Goal: Information Seeking & Learning: Learn about a topic

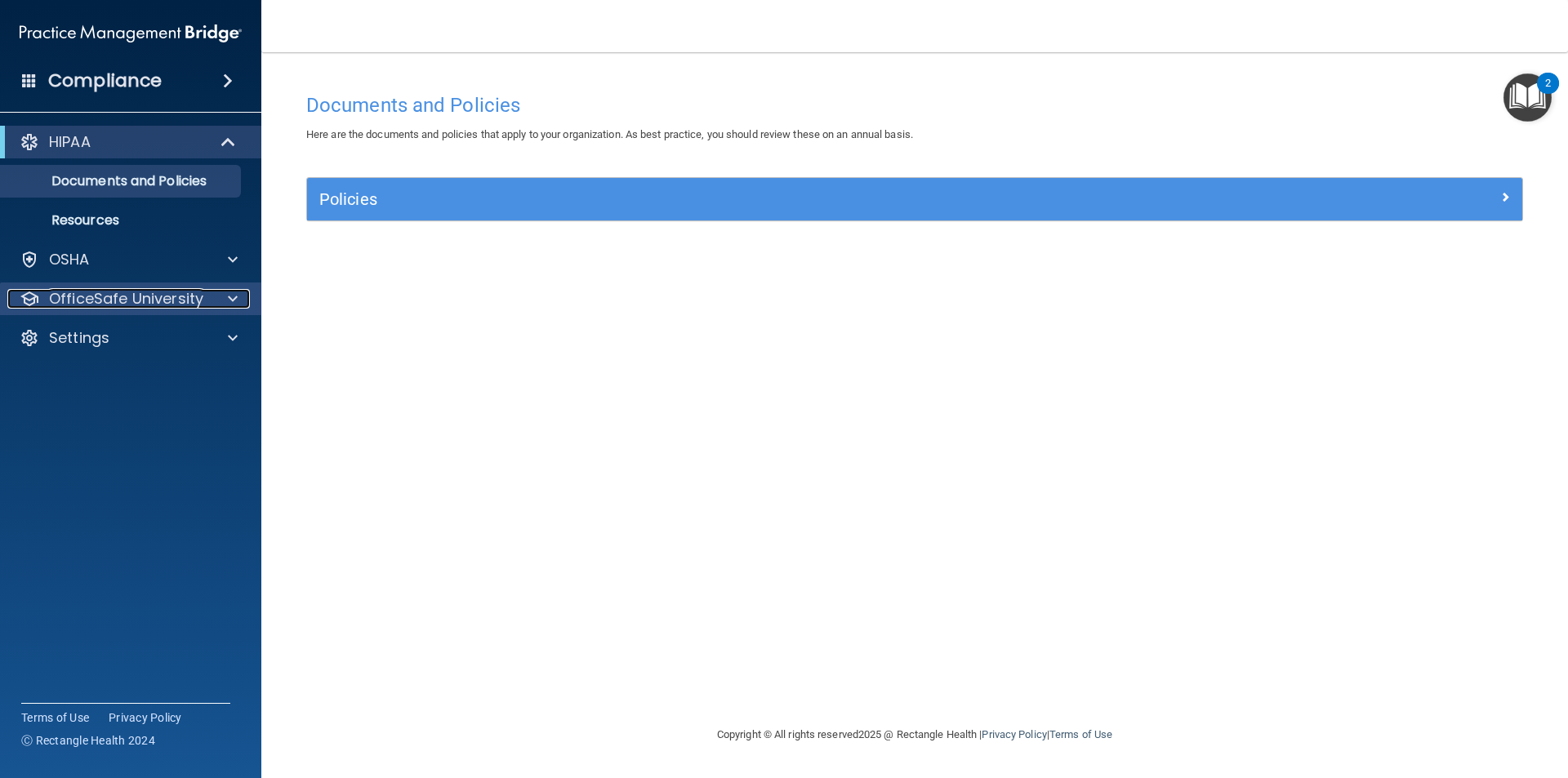
click at [121, 298] on p "OfficeSafe University" at bounding box center [125, 299] width 154 height 20
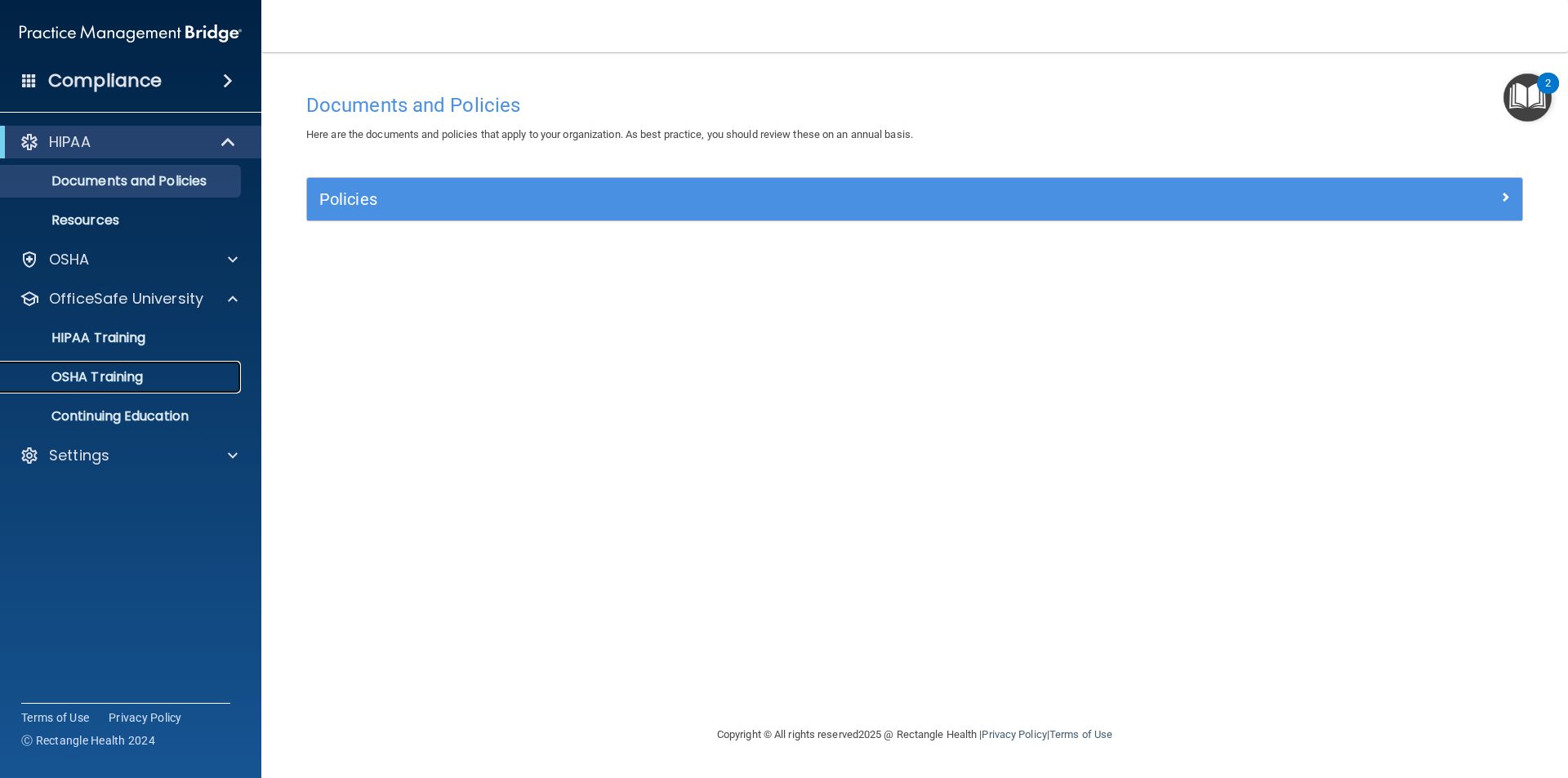
click at [89, 379] on p "OSHA Training" at bounding box center [76, 377] width 132 height 17
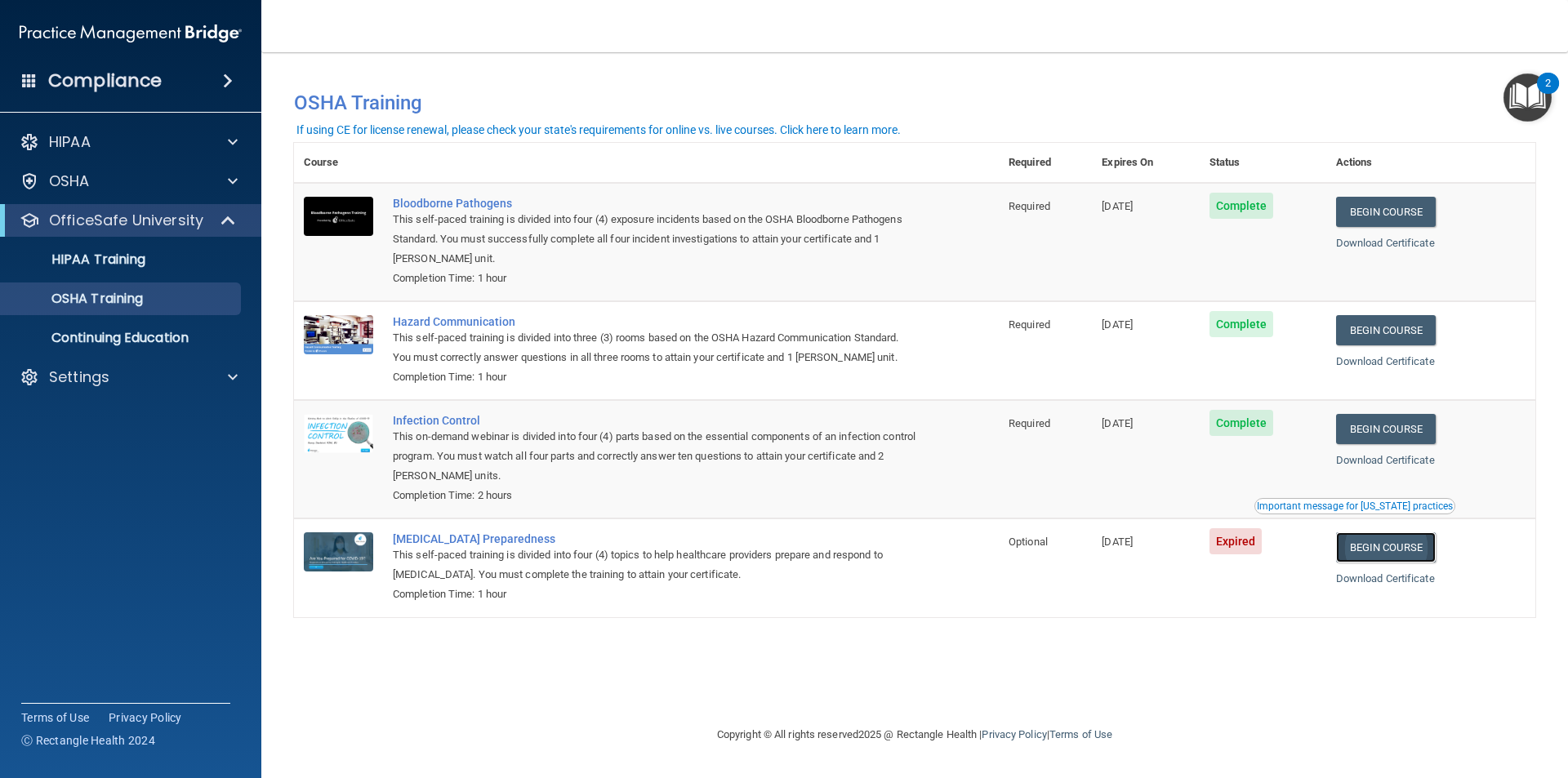
click at [1392, 541] on link "Begin Course" at bounding box center [1386, 547] width 100 height 30
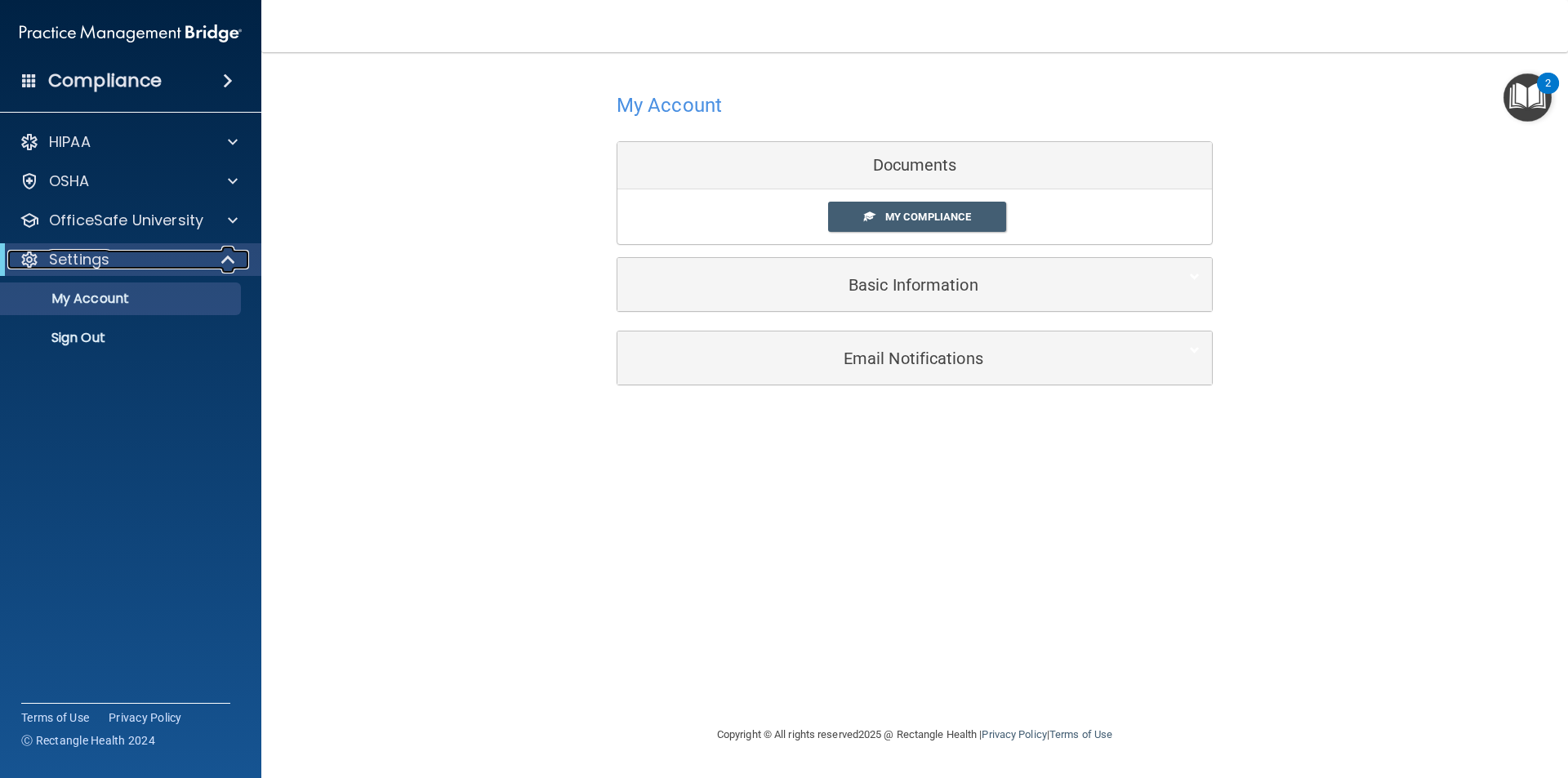
click at [84, 255] on p "Settings" at bounding box center [79, 260] width 61 height 20
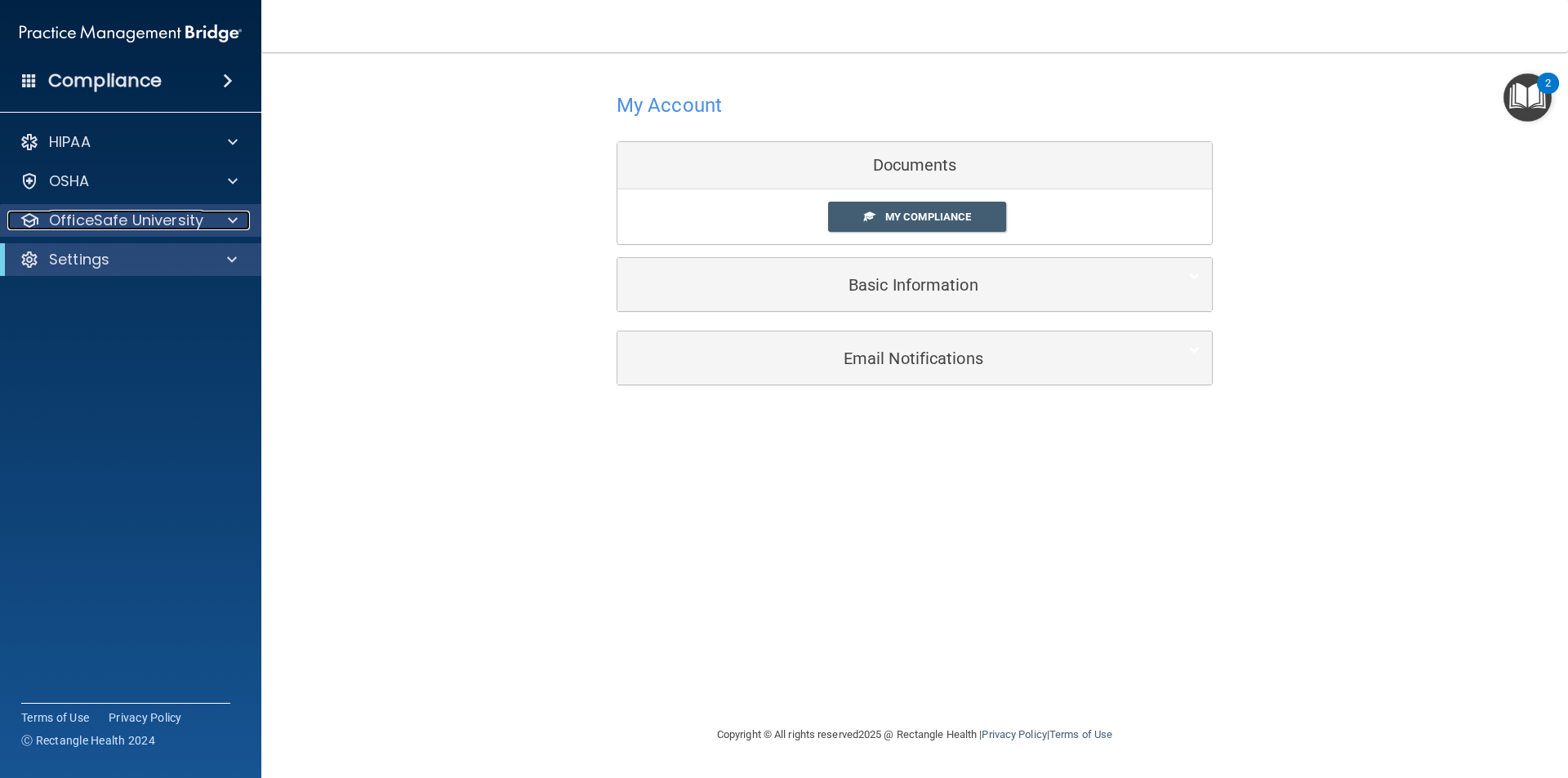
click at [119, 225] on p "OfficeSafe University" at bounding box center [125, 220] width 154 height 20
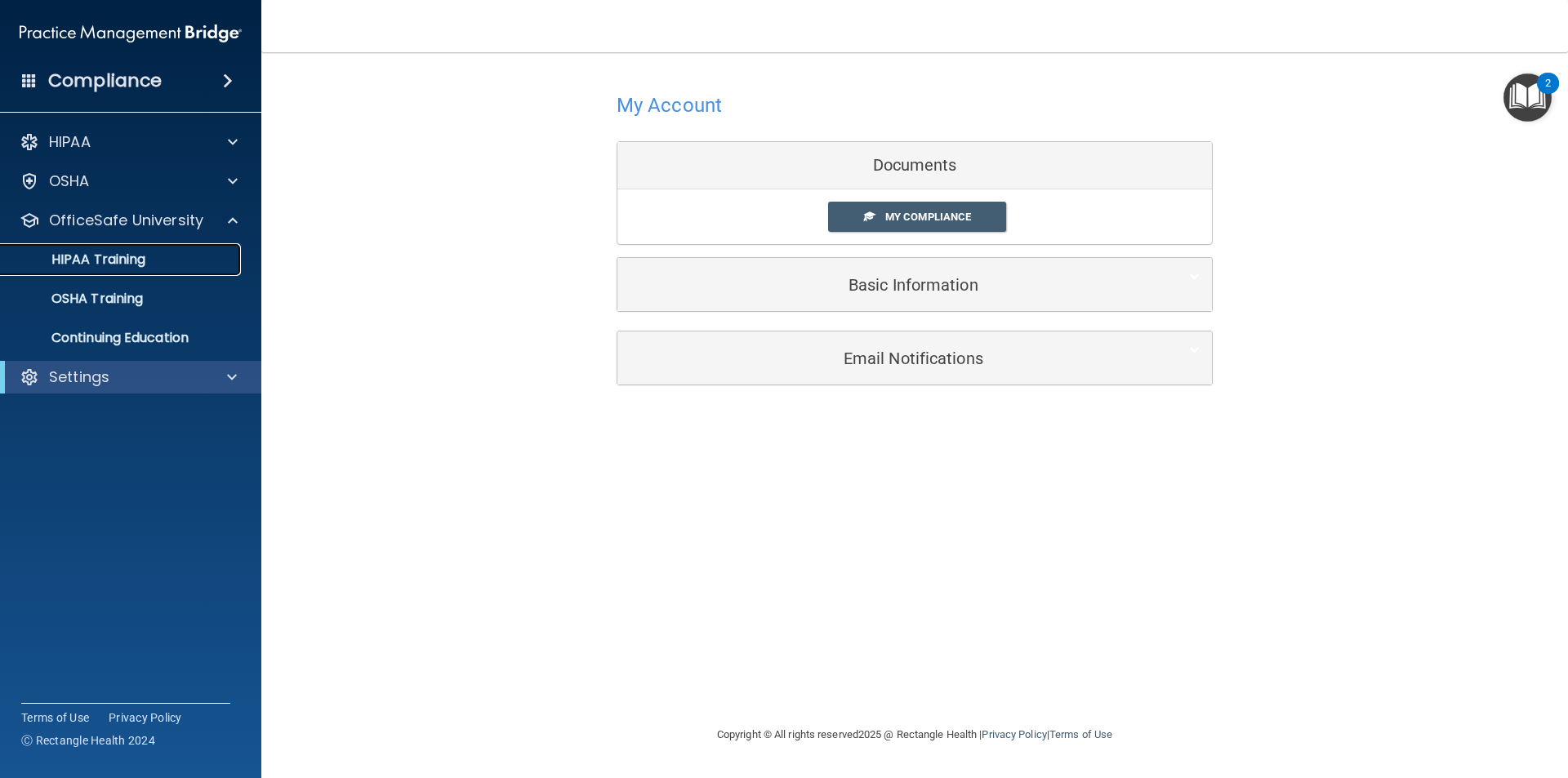
click at [119, 257] on p "HIPAA Training" at bounding box center [77, 260] width 134 height 17
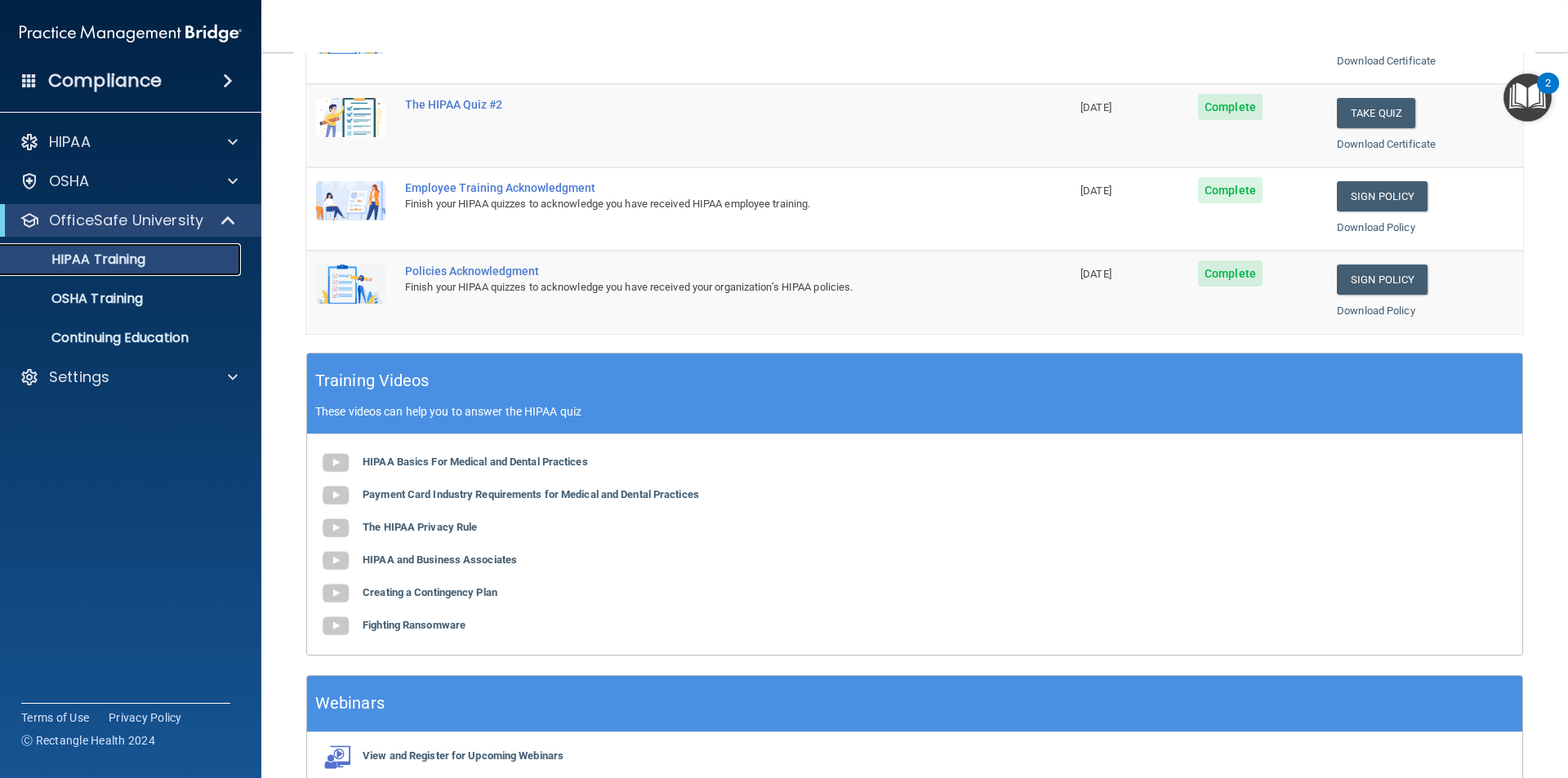
scroll to position [452, 0]
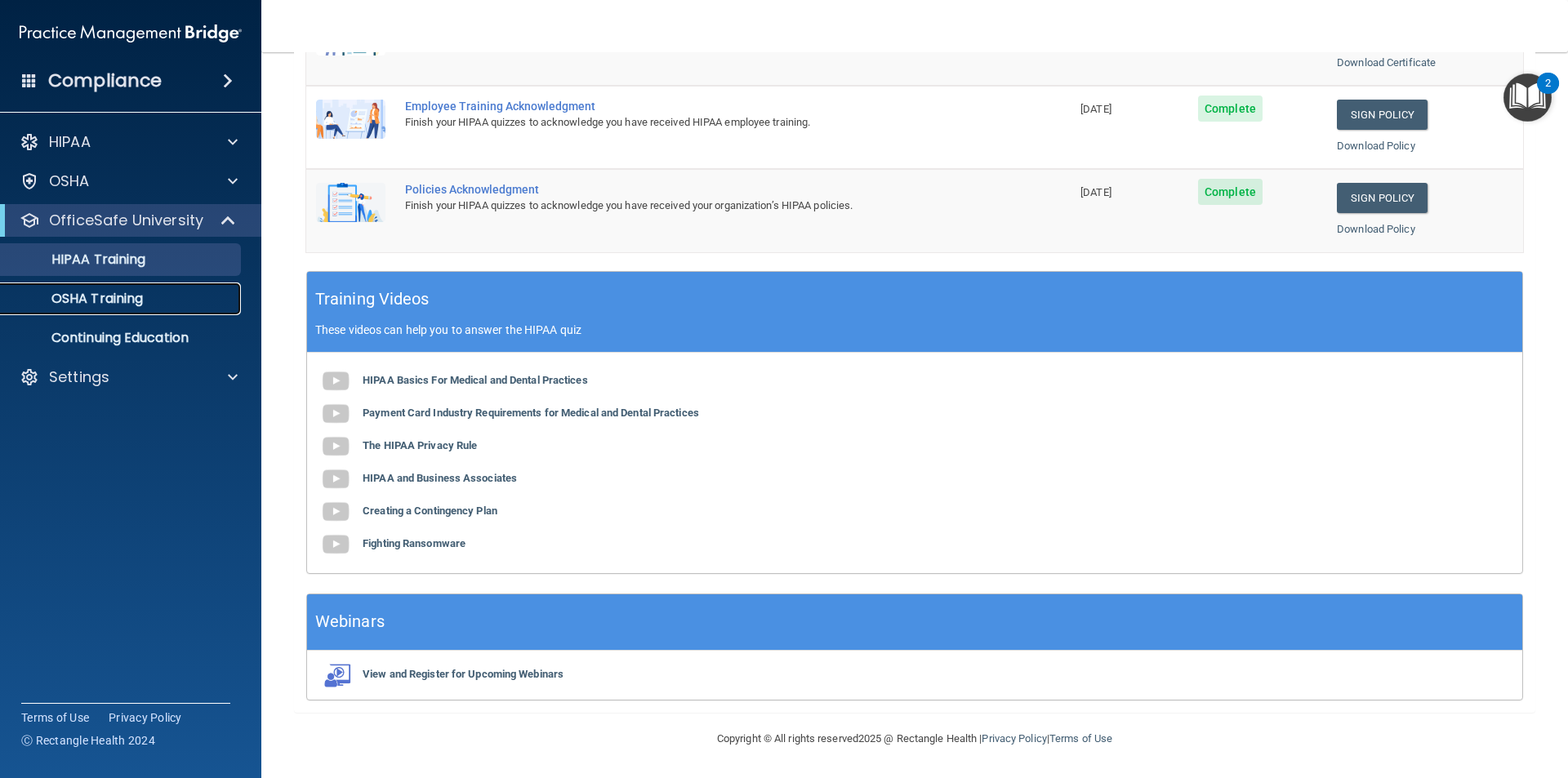
click at [62, 287] on link "OSHA Training" at bounding box center [112, 298] width 257 height 32
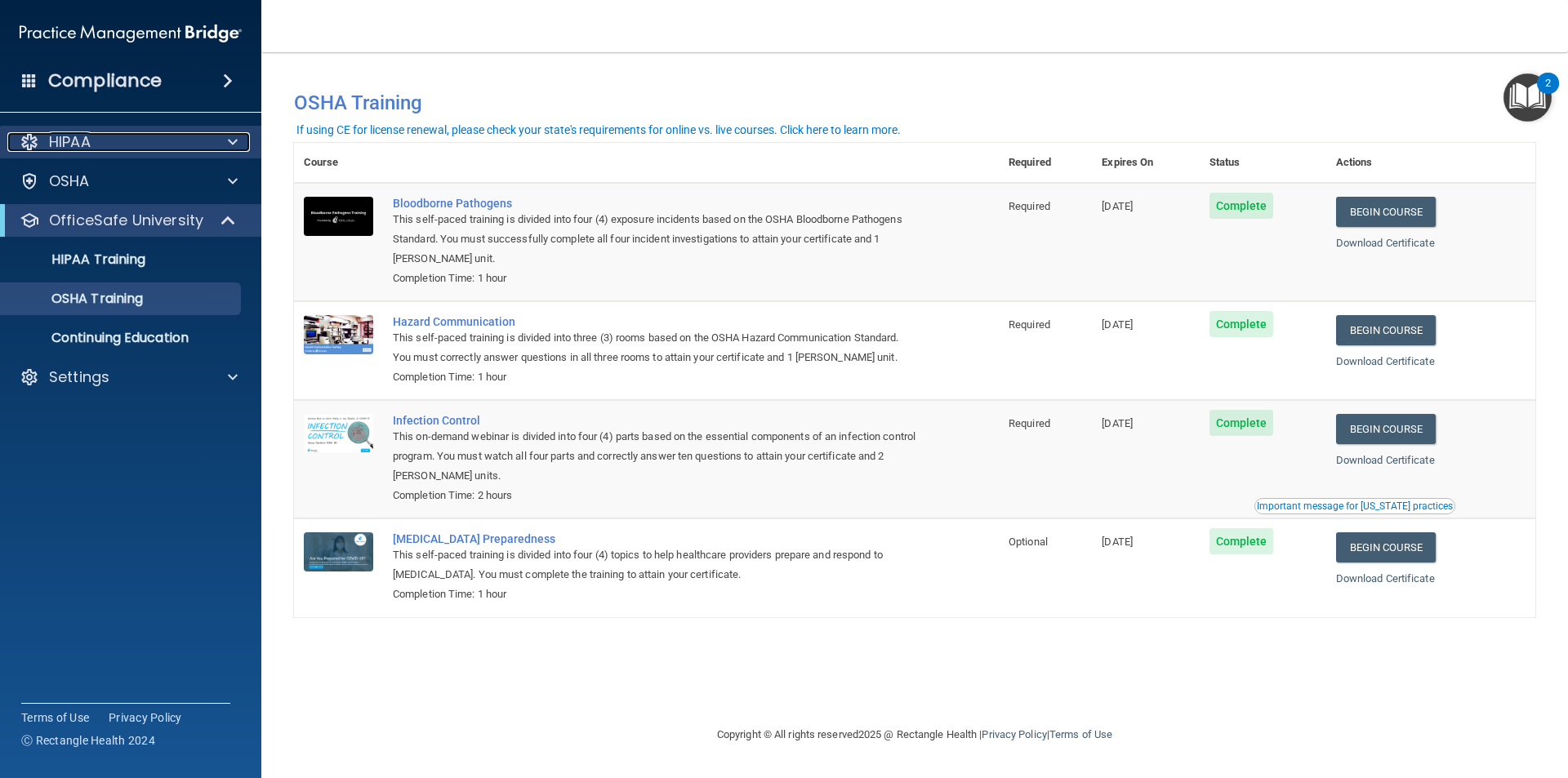
click at [86, 138] on p "HIPAA" at bounding box center [70, 142] width 41 height 20
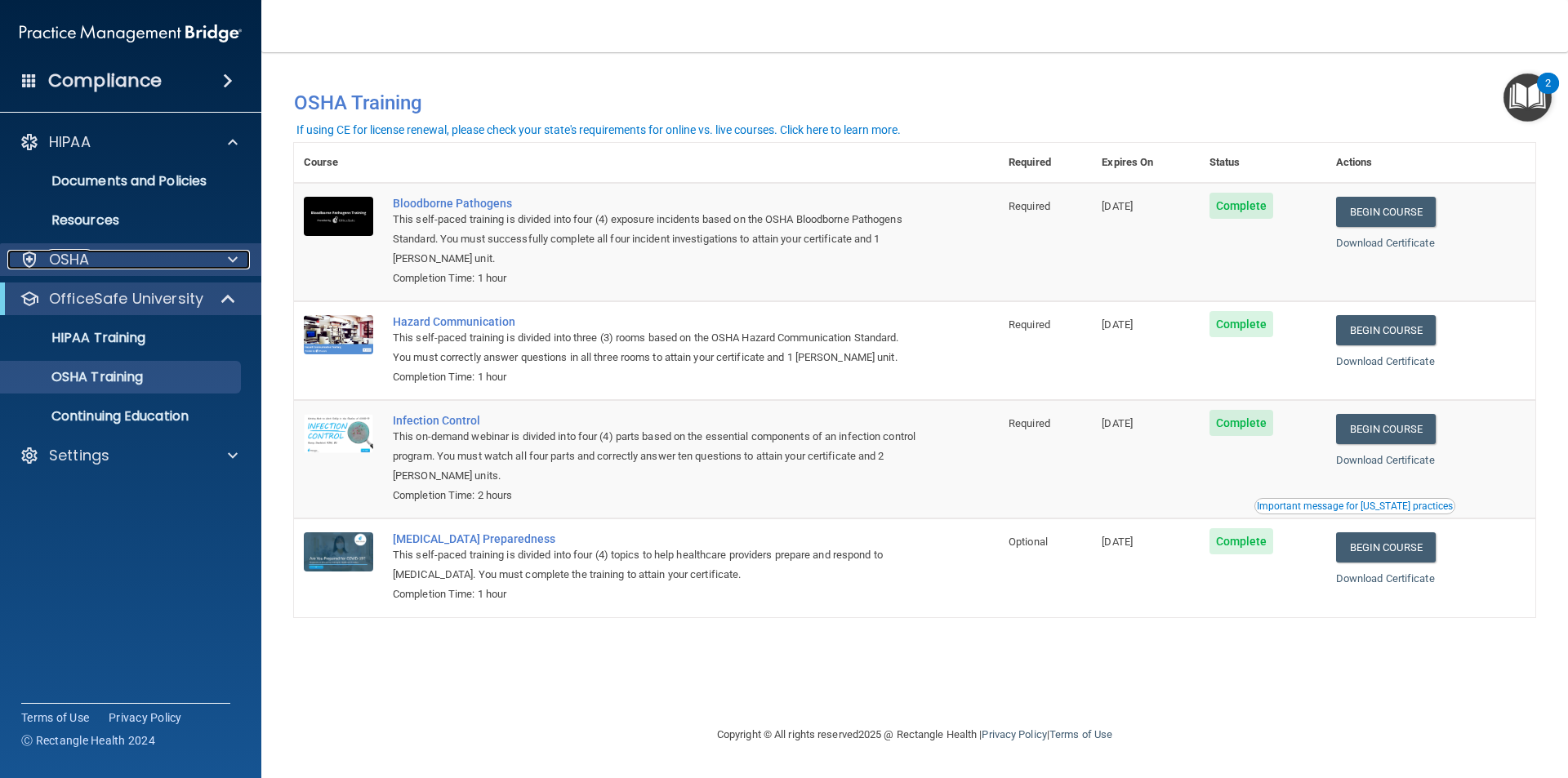
click at [46, 254] on div "OSHA" at bounding box center [108, 260] width 203 height 20
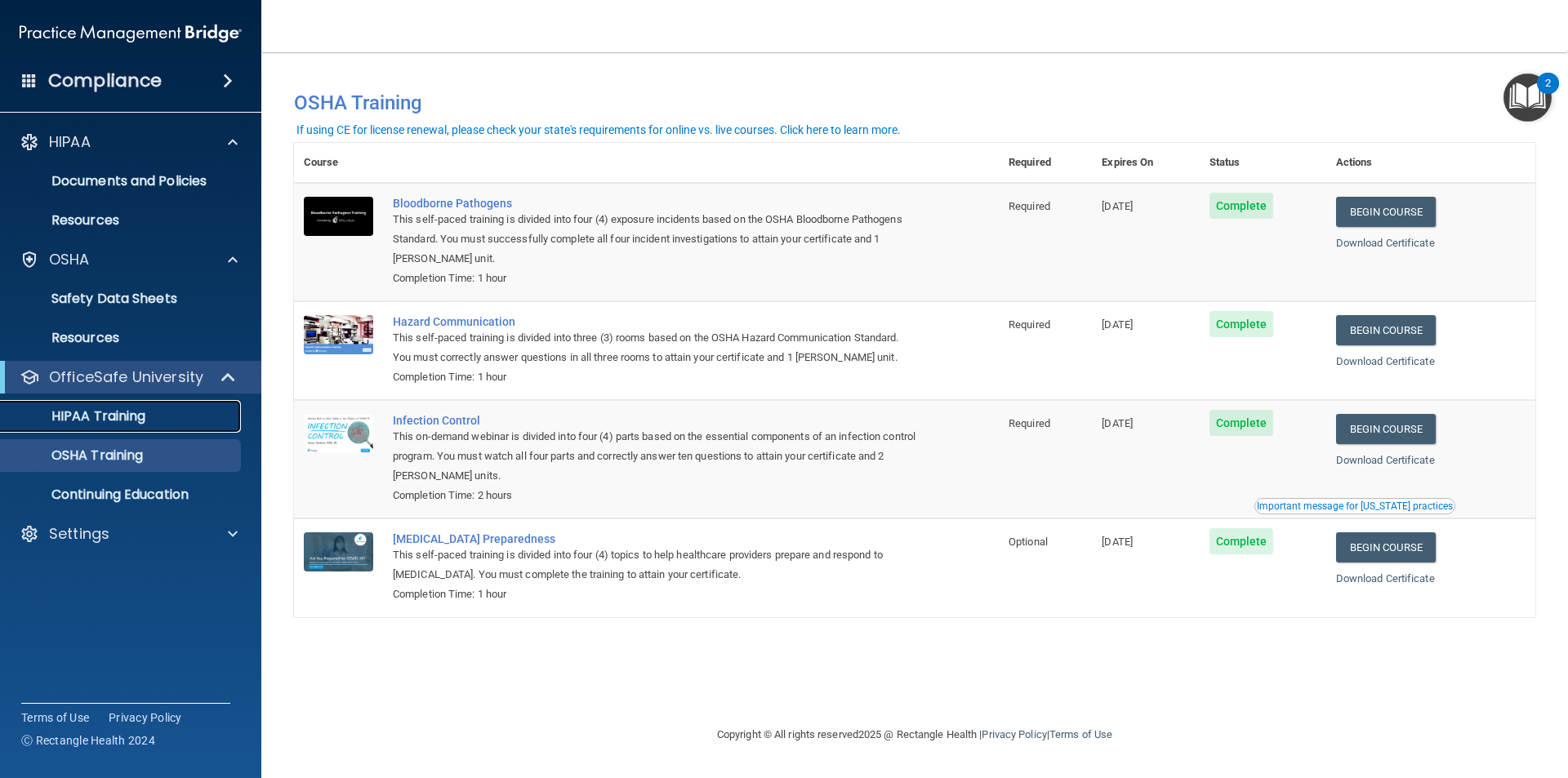
click at [96, 413] on p "HIPAA Training" at bounding box center [77, 416] width 134 height 17
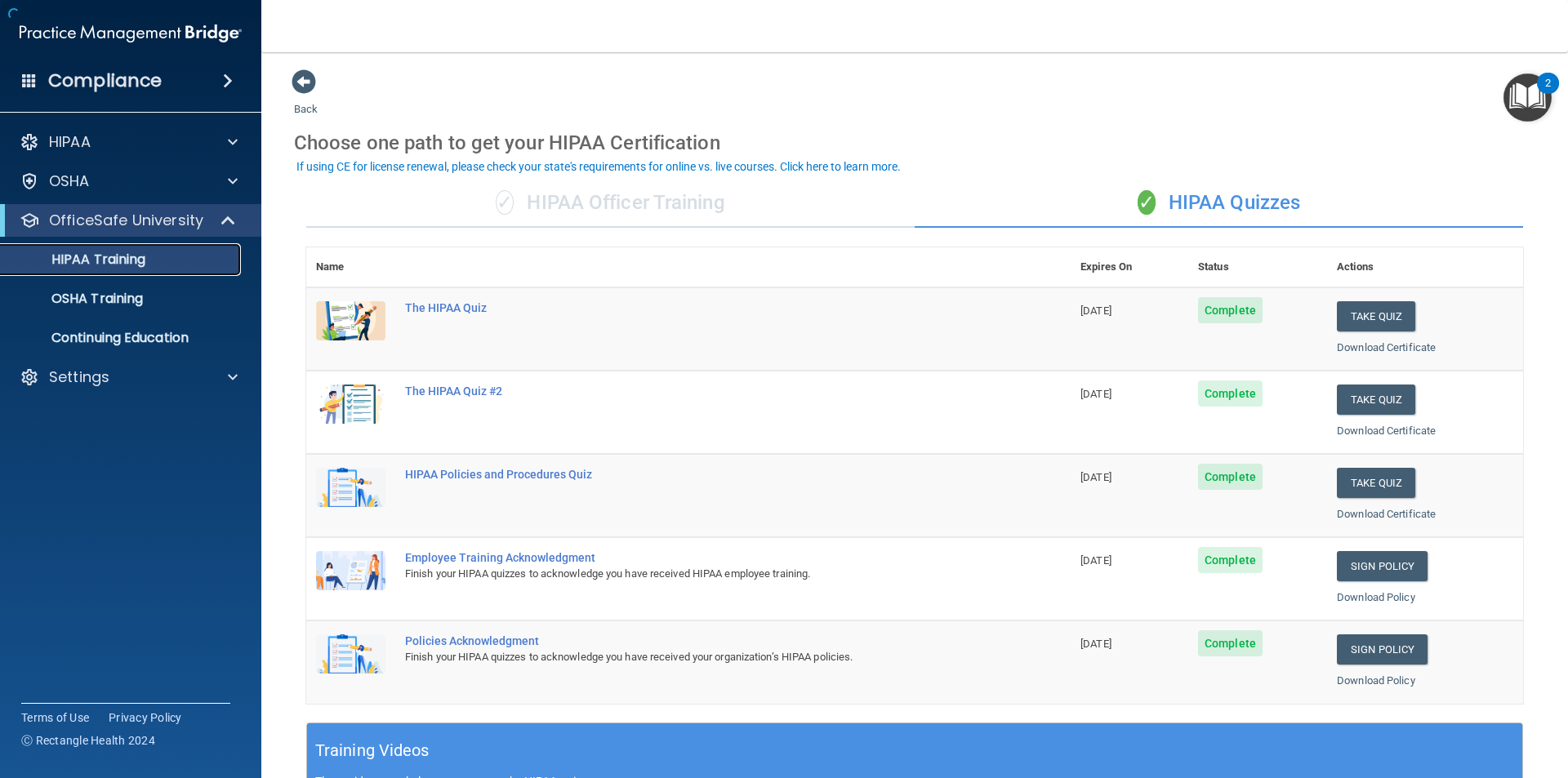
click at [105, 253] on p "HIPAA Training" at bounding box center [77, 260] width 134 height 17
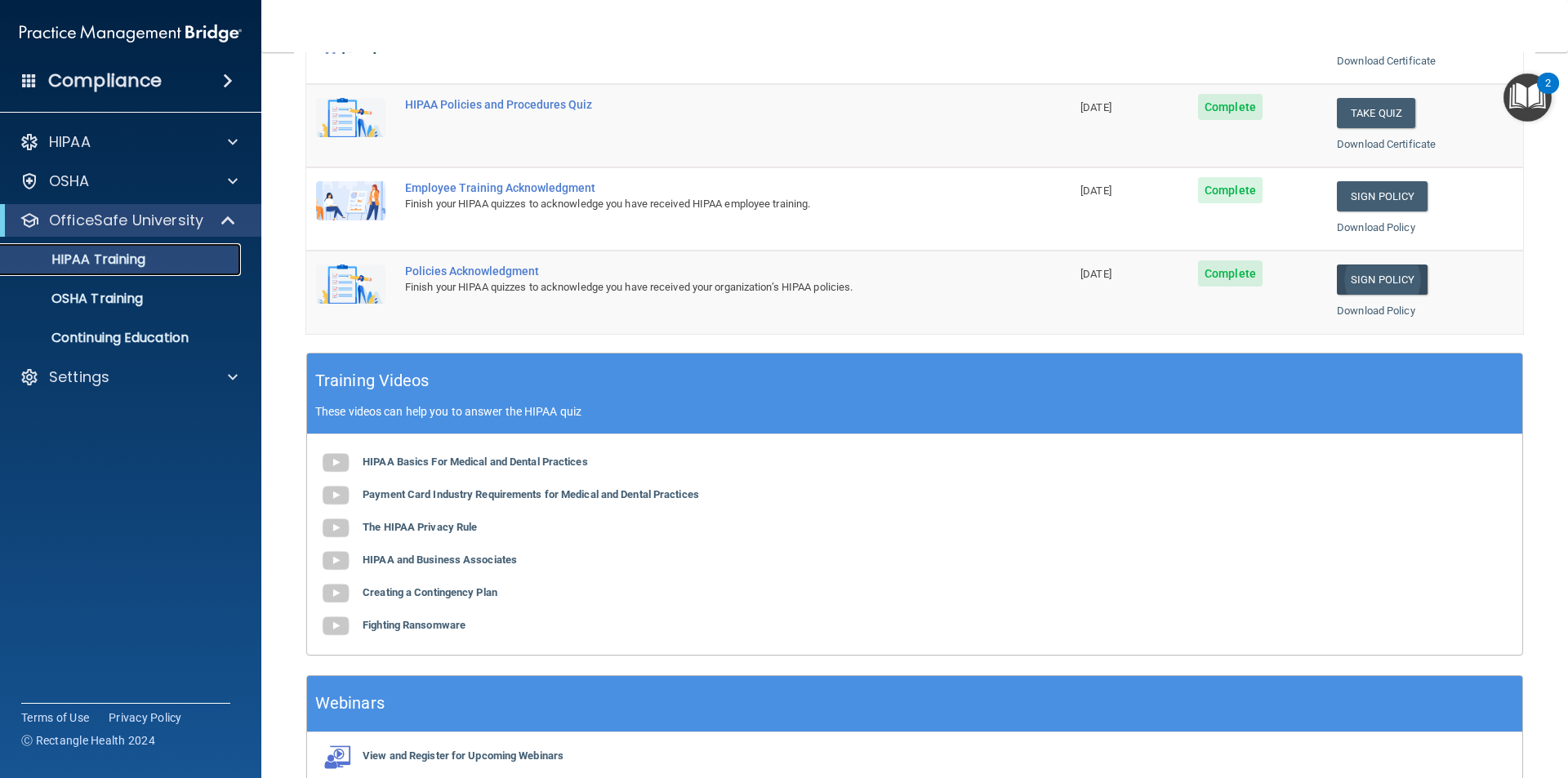
scroll to position [43, 0]
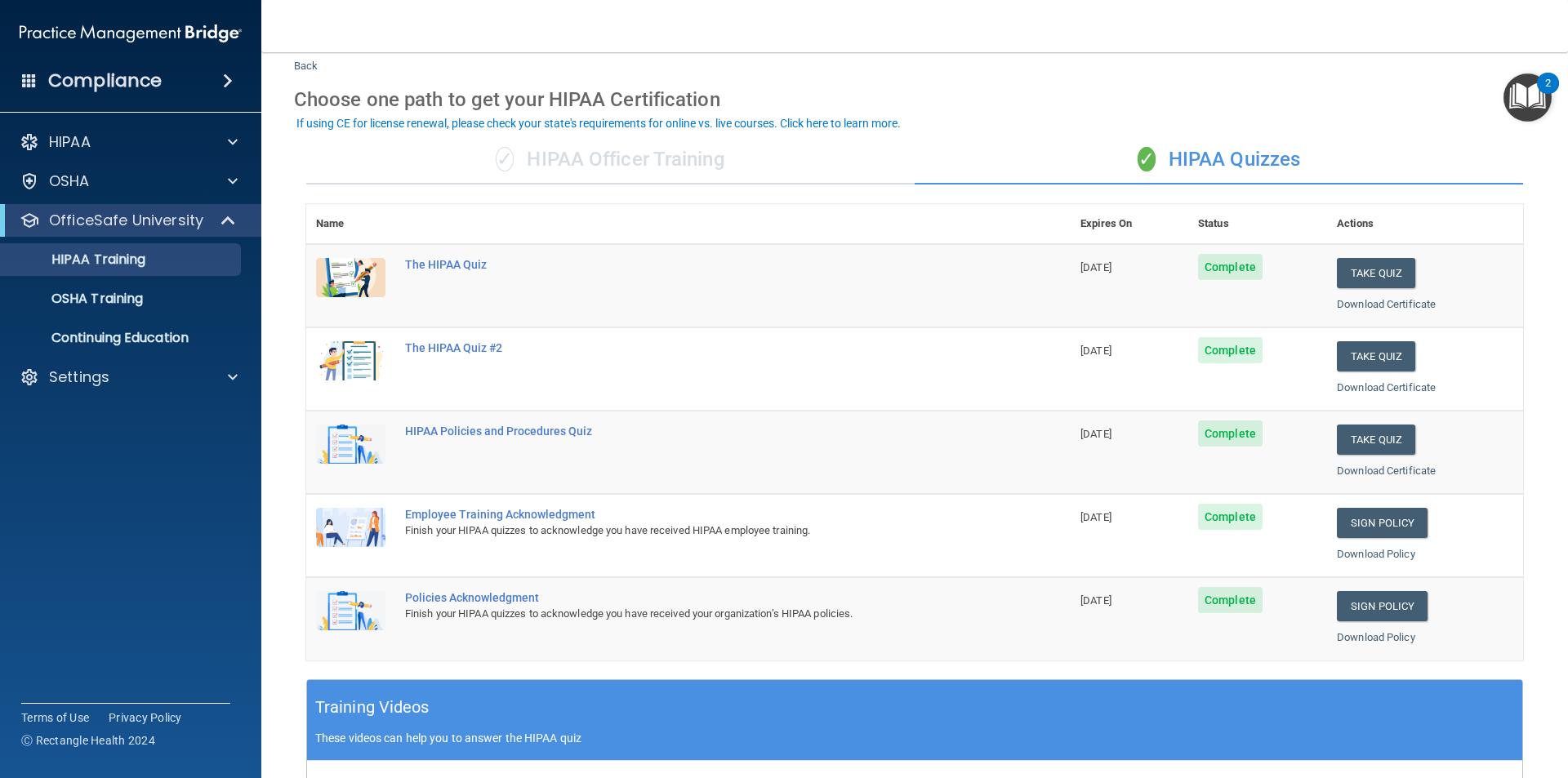
click at [547, 513] on div "Employee Training Acknowledgment" at bounding box center [697, 513] width 584 height 13
